Goal: Find specific page/section: Find specific page/section

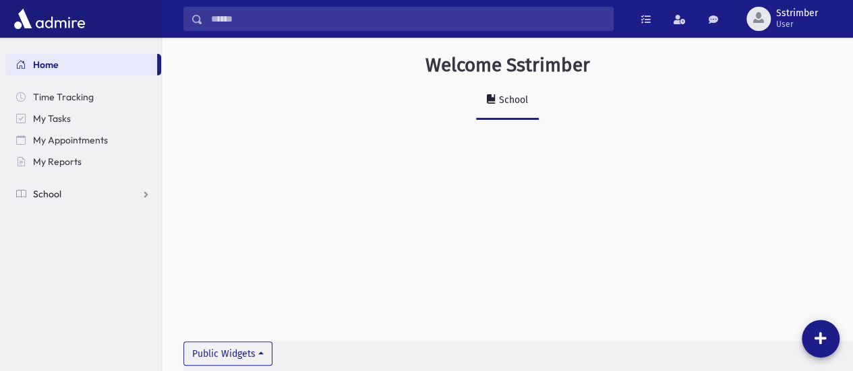
click at [109, 195] on link "School" at bounding box center [83, 194] width 156 height 22
click at [94, 224] on link "Students" at bounding box center [83, 216] width 156 height 22
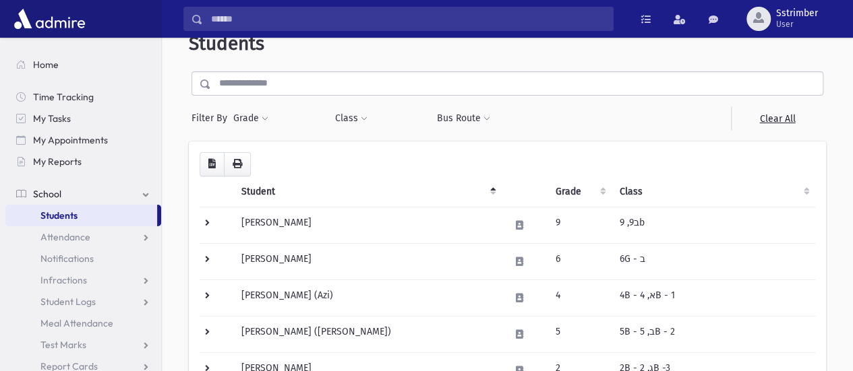
scroll to position [32, 0]
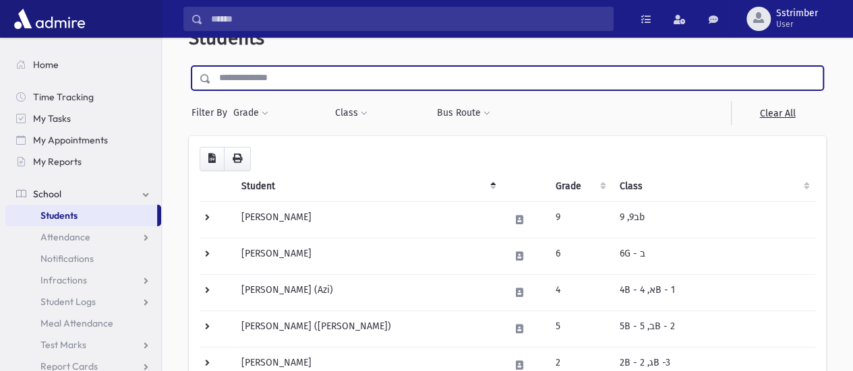
click at [284, 83] on input "text" at bounding box center [516, 78] width 611 height 24
type input "*******"
click at [189, 66] on input "submit" at bounding box center [208, 75] width 38 height 18
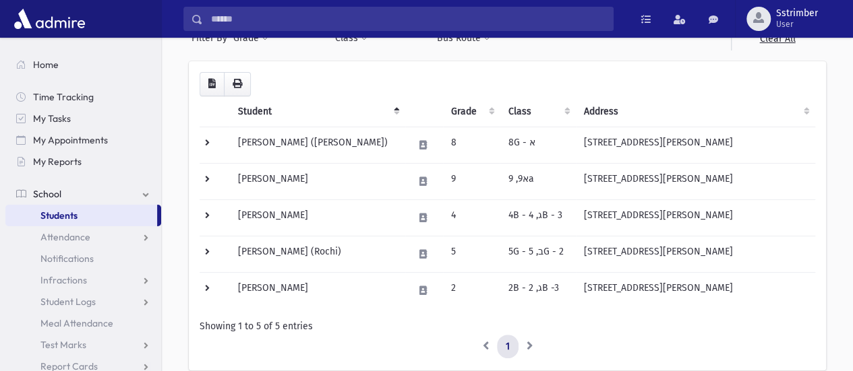
scroll to position [108, 0]
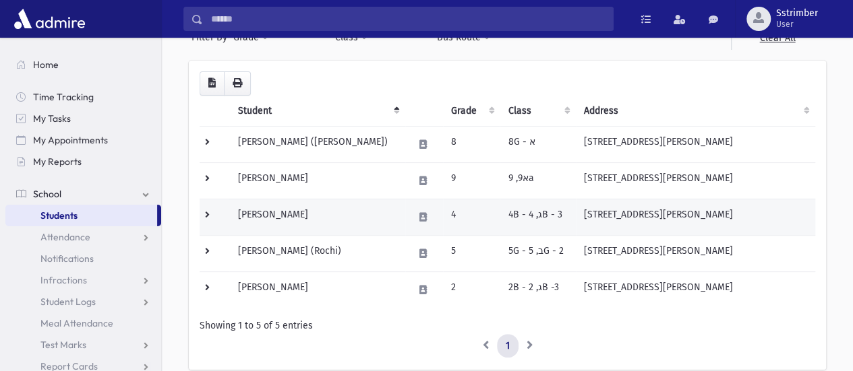
click at [537, 219] on td "4B - ג, 4B - 3" at bounding box center [538, 217] width 76 height 36
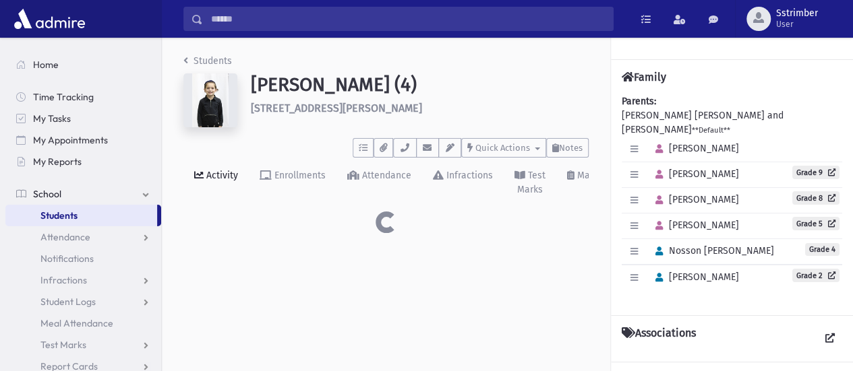
click at [359, 221] on div at bounding box center [385, 223] width 405 height 22
click at [215, 104] on img at bounding box center [210, 100] width 54 height 54
click at [207, 59] on link "Students" at bounding box center [207, 60] width 49 height 11
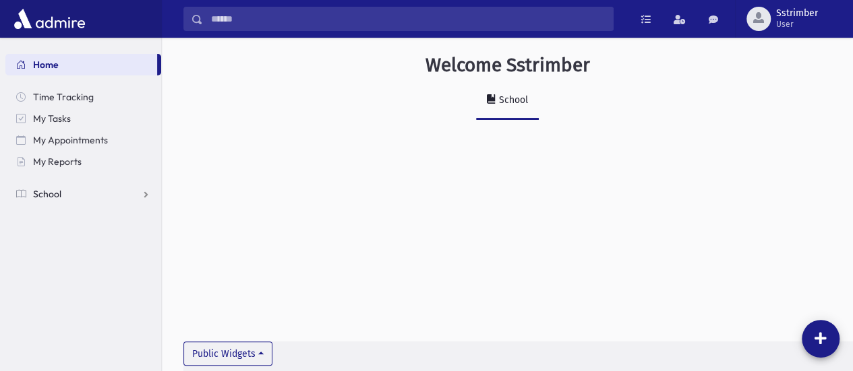
click at [94, 187] on link "School" at bounding box center [83, 194] width 156 height 22
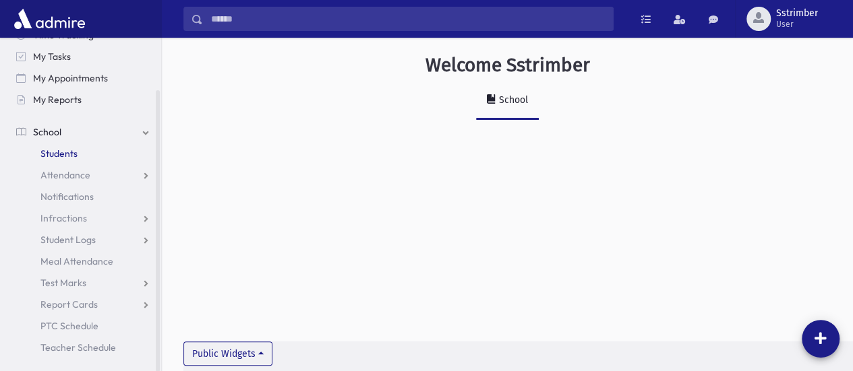
click at [98, 150] on link "Students" at bounding box center [83, 154] width 156 height 22
